Goal: Task Accomplishment & Management: Complete application form

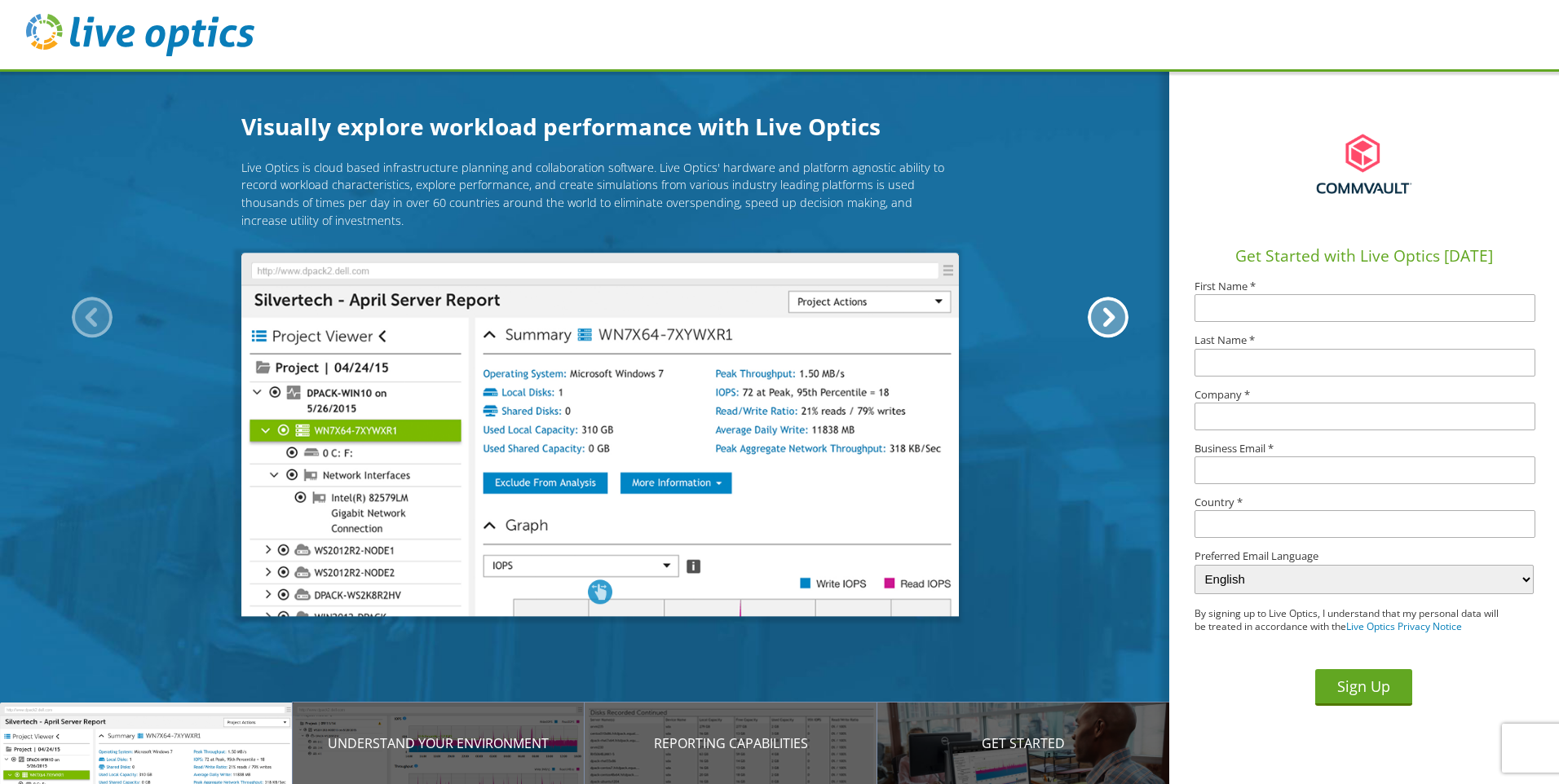
click at [1337, 305] on input "text" at bounding box center [1365, 308] width 341 height 28
type input "[PERSON_NAME]"
type input "G-PISD"
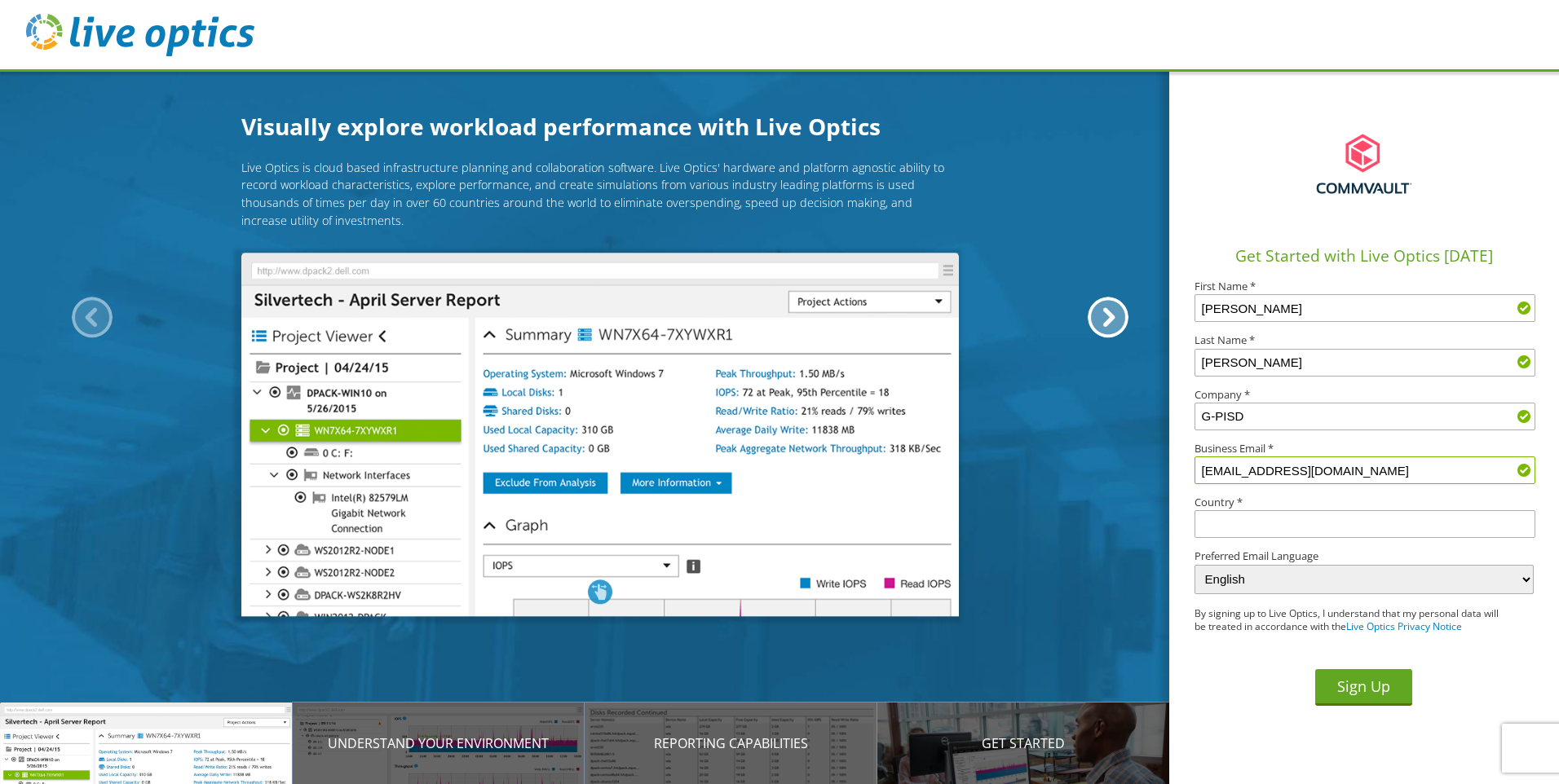
type input "[EMAIL_ADDRESS][DOMAIN_NAME]"
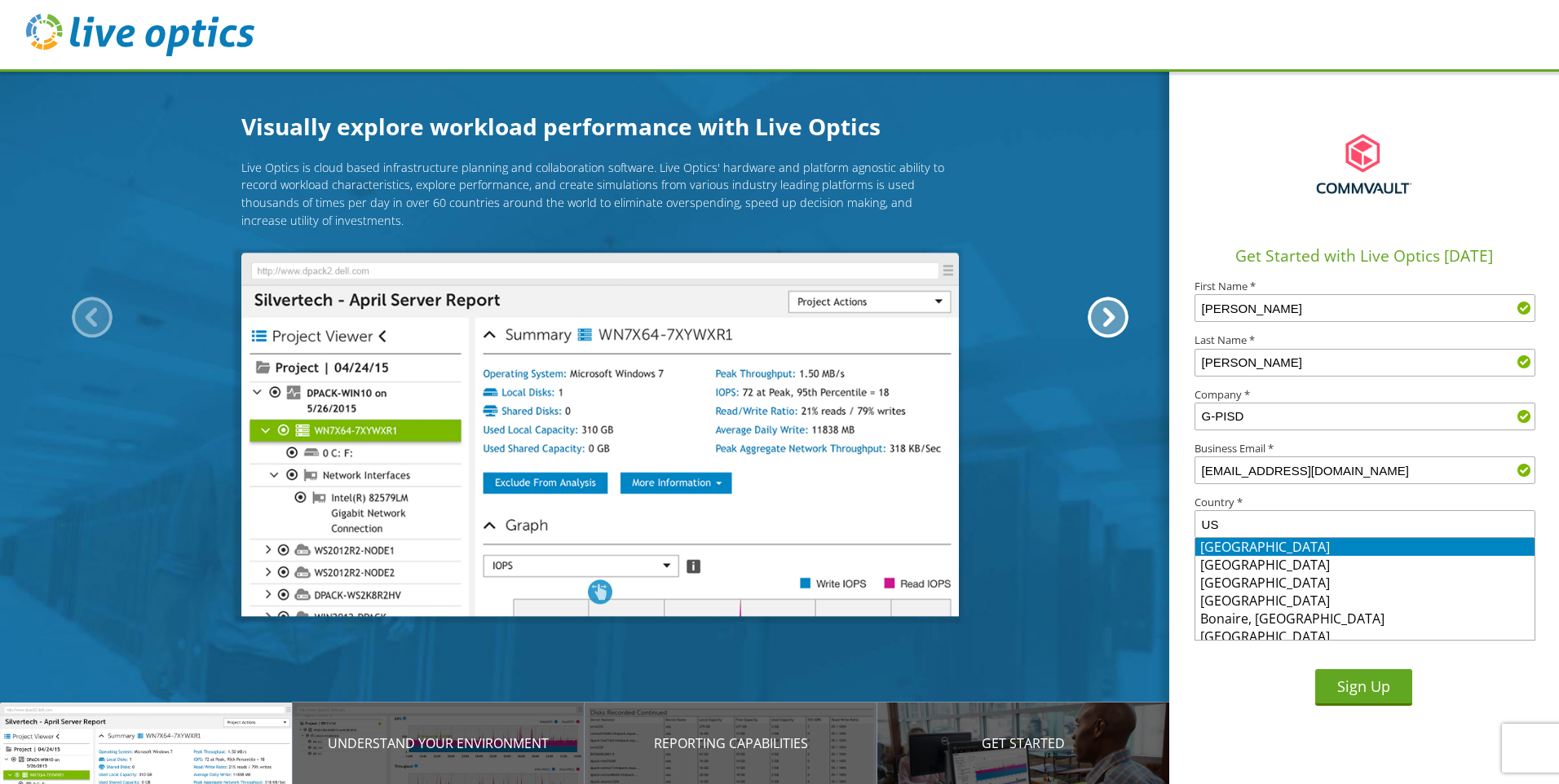
type input "[GEOGRAPHIC_DATA]"
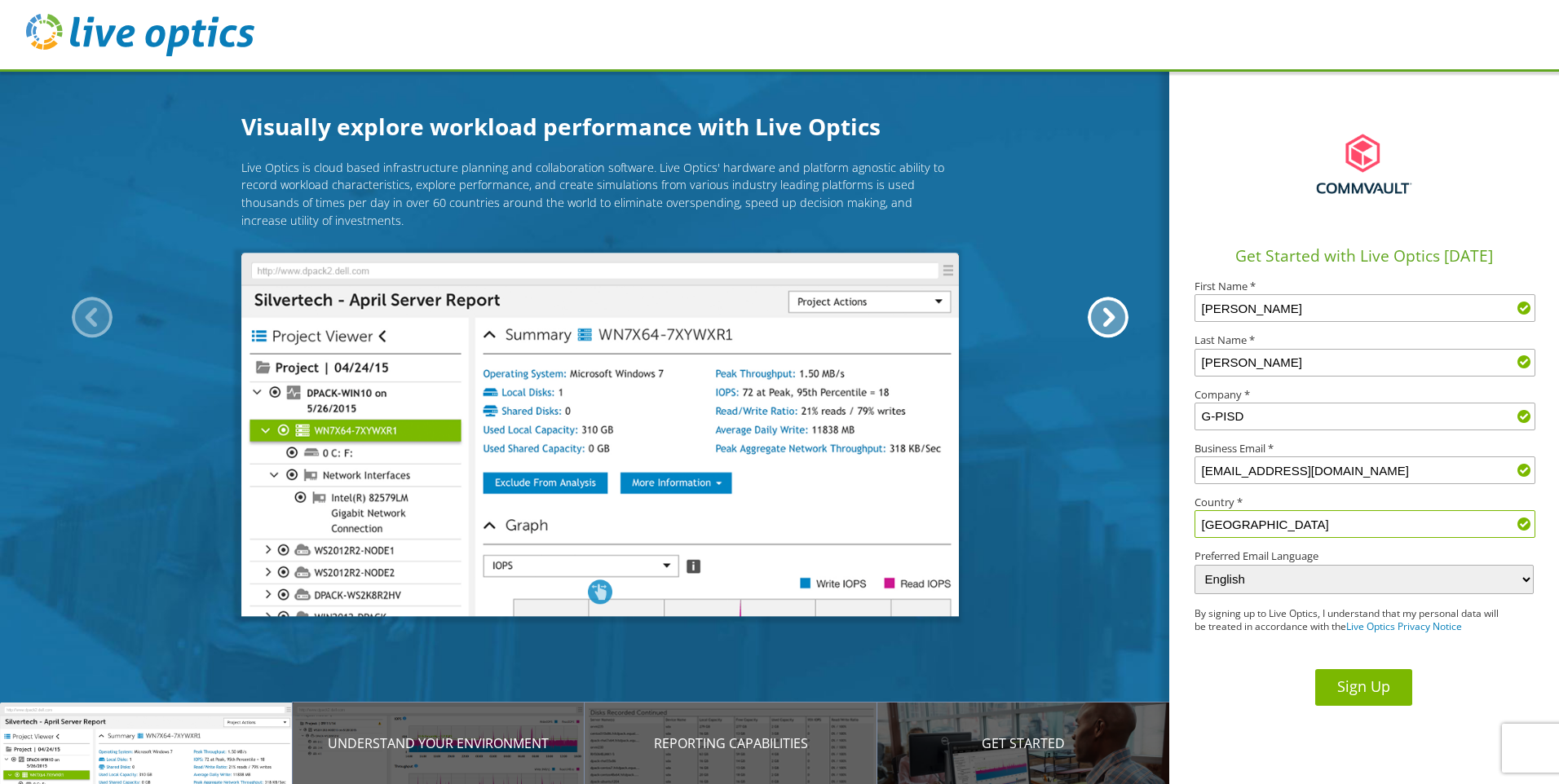
click at [1376, 690] on button "Sign Up" at bounding box center [1363, 688] width 97 height 37
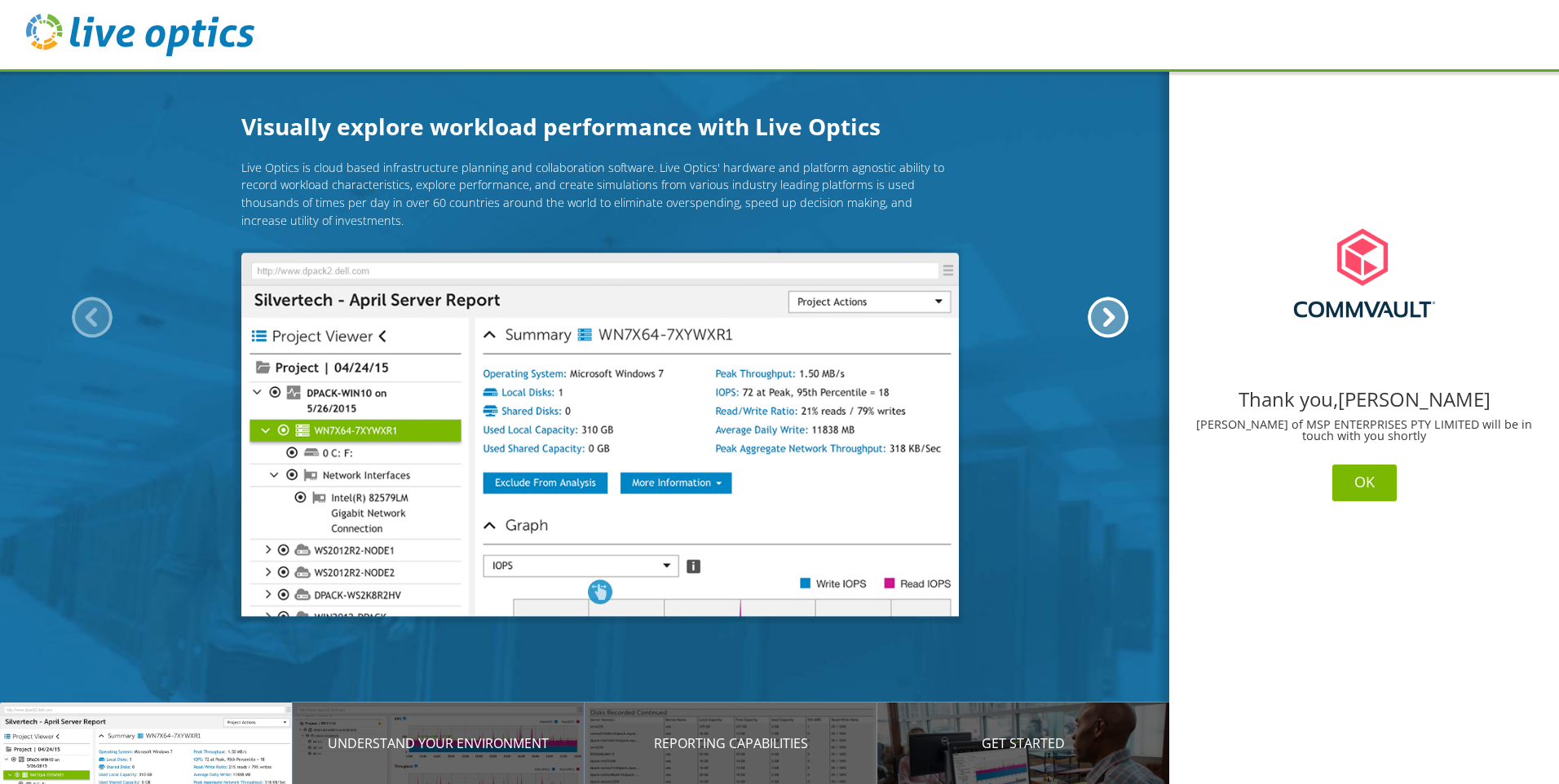
click at [1362, 488] on button "OK" at bounding box center [1364, 483] width 64 height 37
